Goal: Task Accomplishment & Management: Use online tool/utility

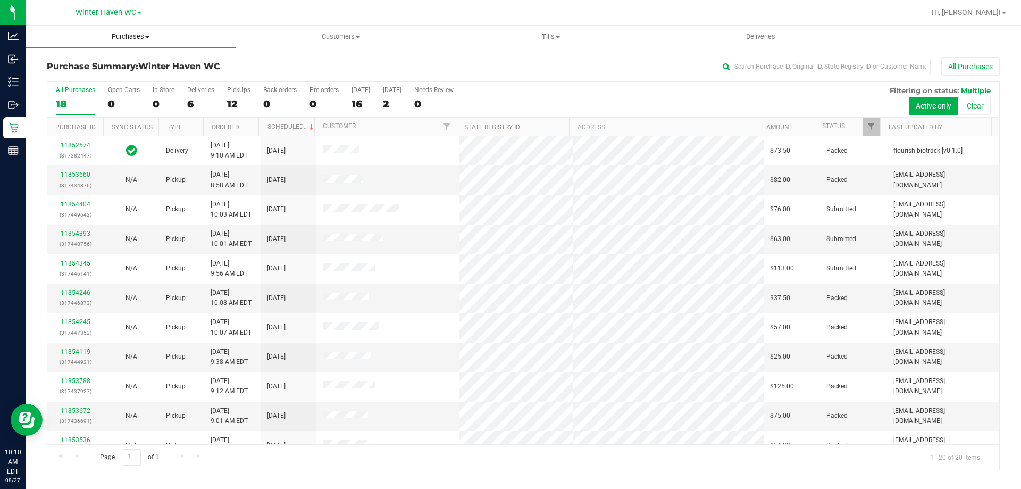
click at [121, 35] on span "Purchases" at bounding box center [131, 37] width 210 height 10
click at [107, 74] on li "Fulfillment" at bounding box center [131, 77] width 210 height 13
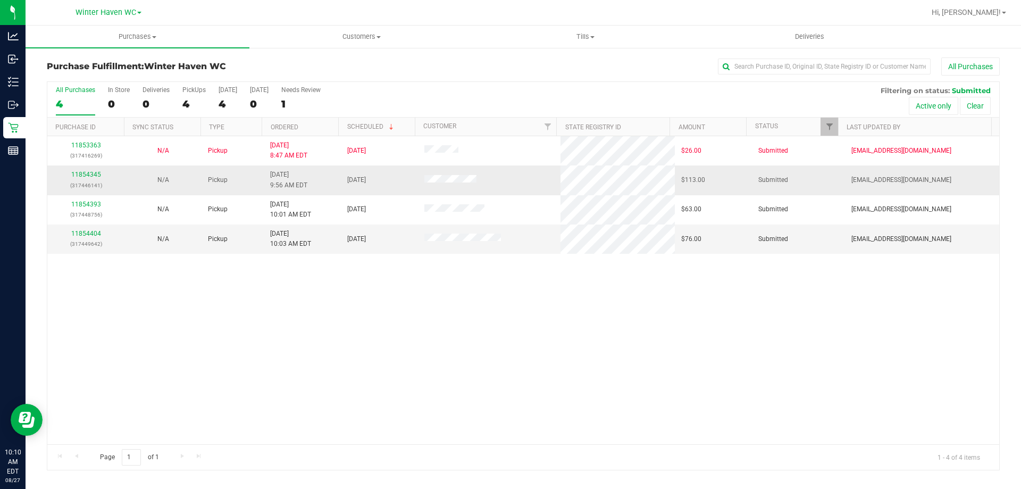
click at [86, 180] on p "(317446141)" at bounding box center [86, 185] width 64 height 10
click at [85, 177] on link "11854345" at bounding box center [86, 174] width 30 height 7
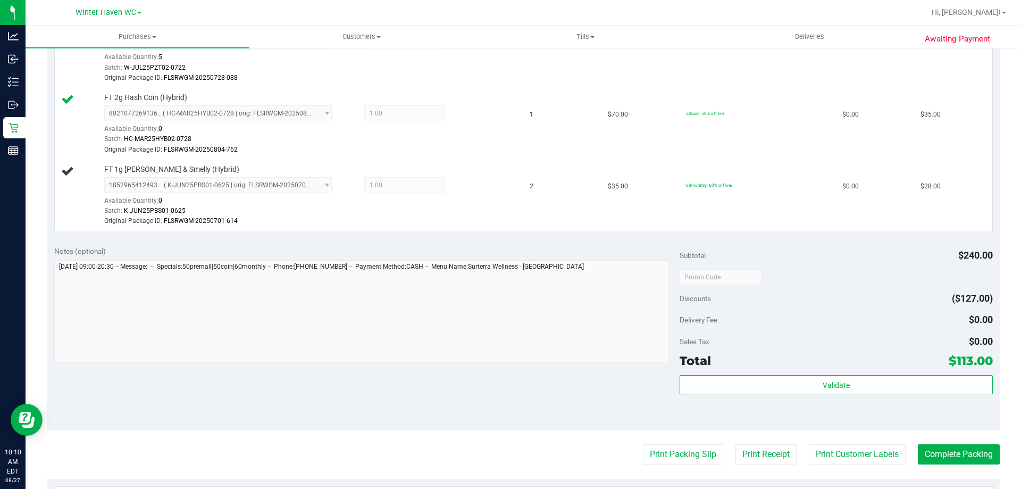
scroll to position [479, 0]
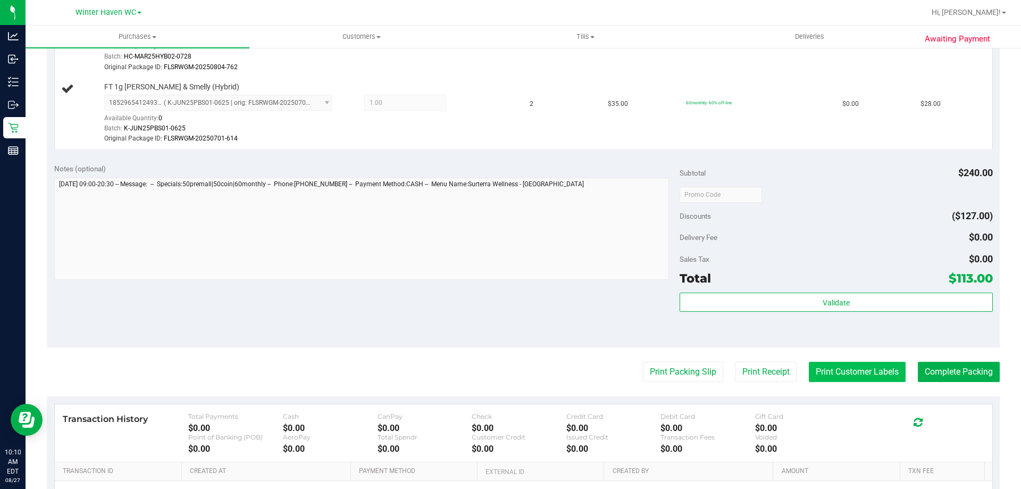
click at [831, 377] on button "Print Customer Labels" at bounding box center [857, 372] width 97 height 20
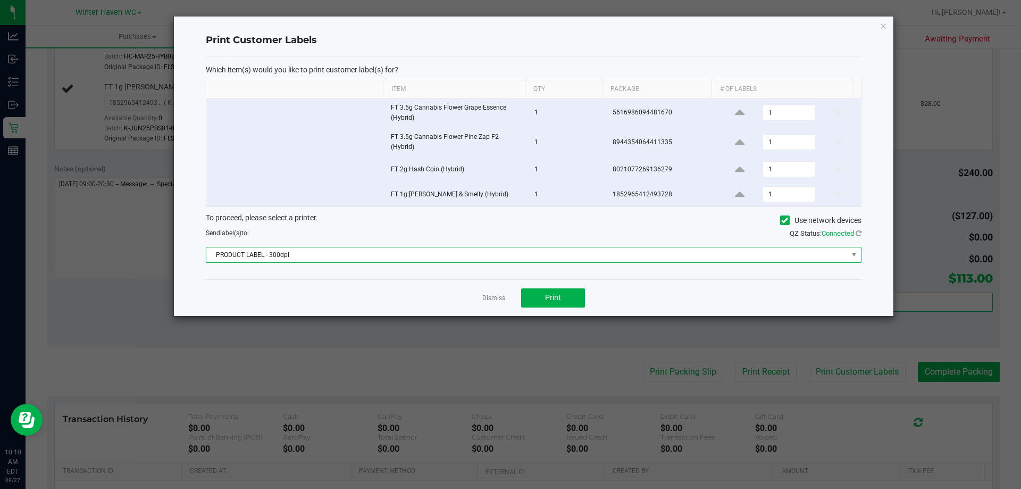
click at [329, 252] on span "PRODUCT LABEL - 300dpi" at bounding box center [526, 254] width 641 height 15
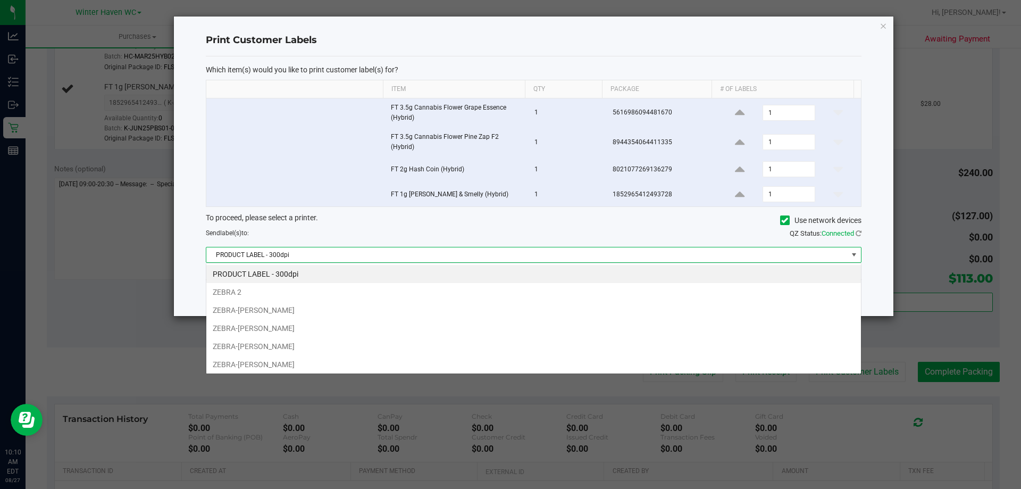
scroll to position [16, 655]
click at [247, 297] on li "ZEBRA 2" at bounding box center [533, 292] width 655 height 18
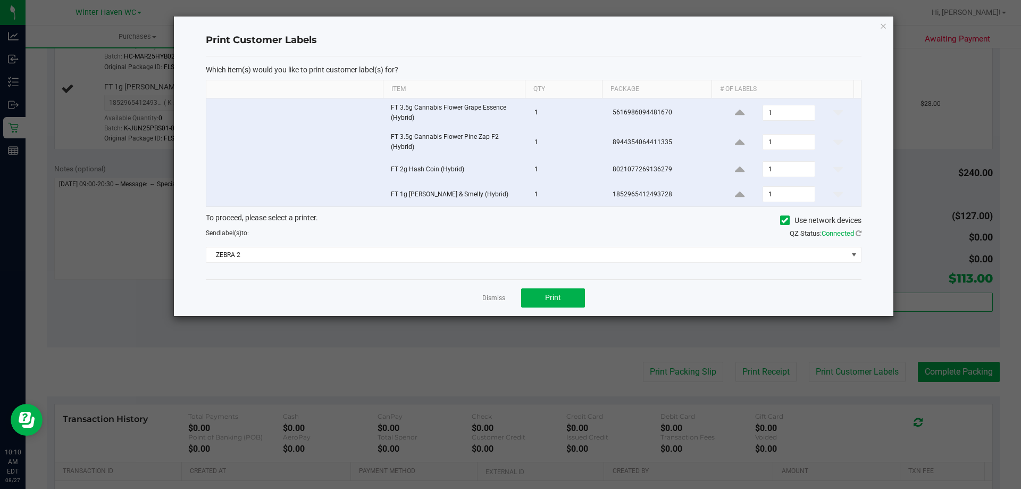
click at [371, 278] on div "Which item(s) would you like to print customer label(s) for? Item Qty Package #…" at bounding box center [534, 167] width 656 height 223
click at [737, 174] on icon at bounding box center [740, 169] width 10 height 13
click at [833, 170] on icon at bounding box center [838, 169] width 10 height 13
type input "1"
click at [881, 26] on icon "button" at bounding box center [883, 25] width 7 height 13
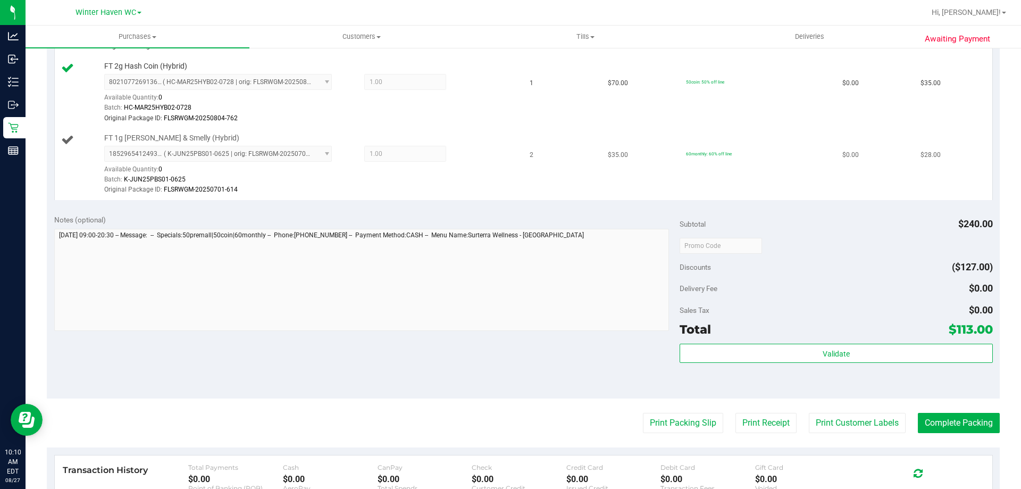
scroll to position [372, 0]
